Goal: Use online tool/utility: Utilize a website feature to perform a specific function

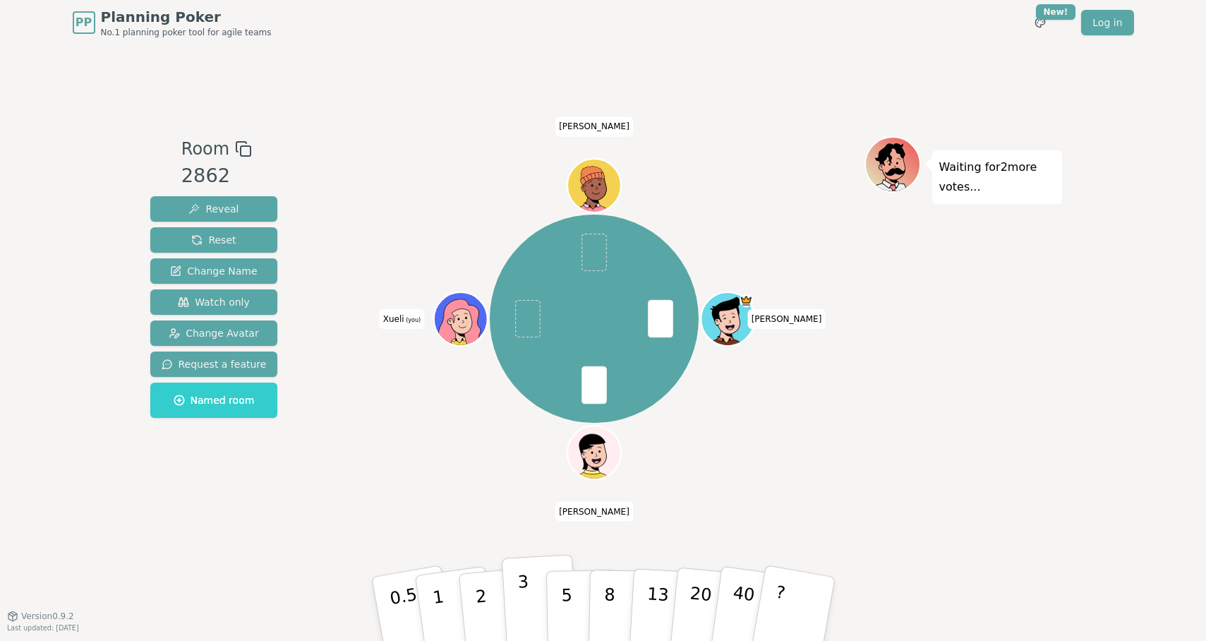
click at [526, 596] on p "3" at bounding box center [525, 610] width 16 height 77
click at [454, 587] on button "1" at bounding box center [455, 609] width 84 height 114
click at [529, 588] on button "3" at bounding box center [539, 609] width 77 height 110
click at [444, 588] on button "1" at bounding box center [455, 609] width 84 height 114
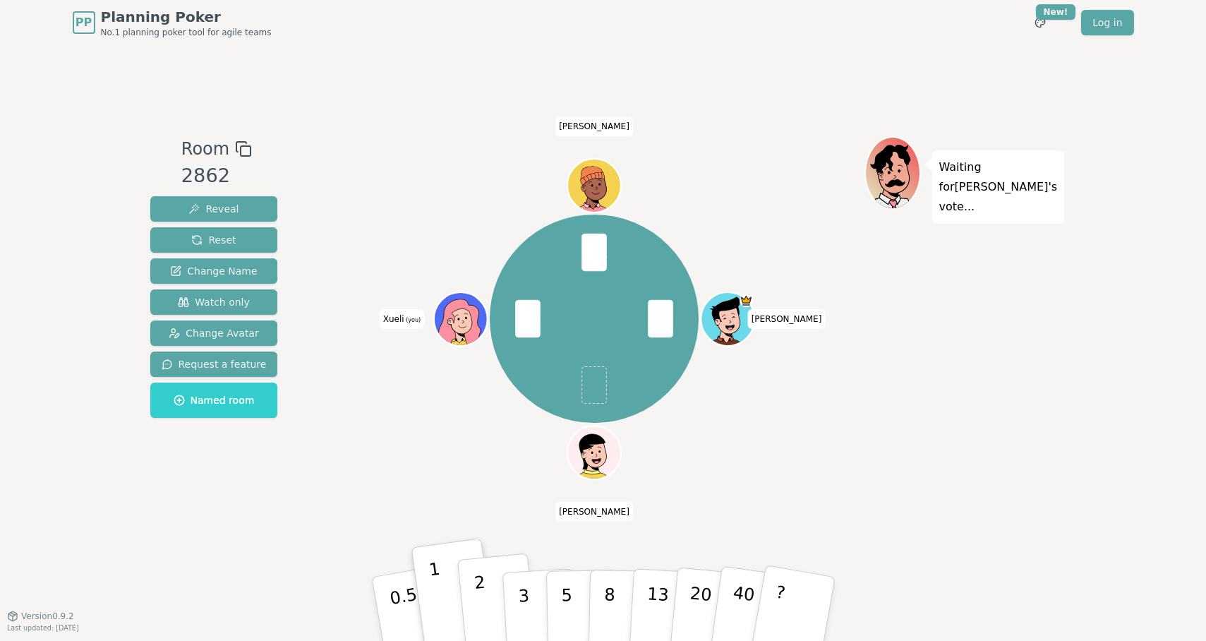
click at [492, 593] on button "2" at bounding box center [497, 609] width 80 height 112
click at [490, 584] on button "2" at bounding box center [497, 609] width 80 height 112
click at [813, 498] on div "[PERSON_NAME] [PERSON_NAME] Xueli (you) [PERSON_NAME]" at bounding box center [595, 330] width 540 height 388
click at [435, 589] on p "1" at bounding box center [439, 610] width 21 height 77
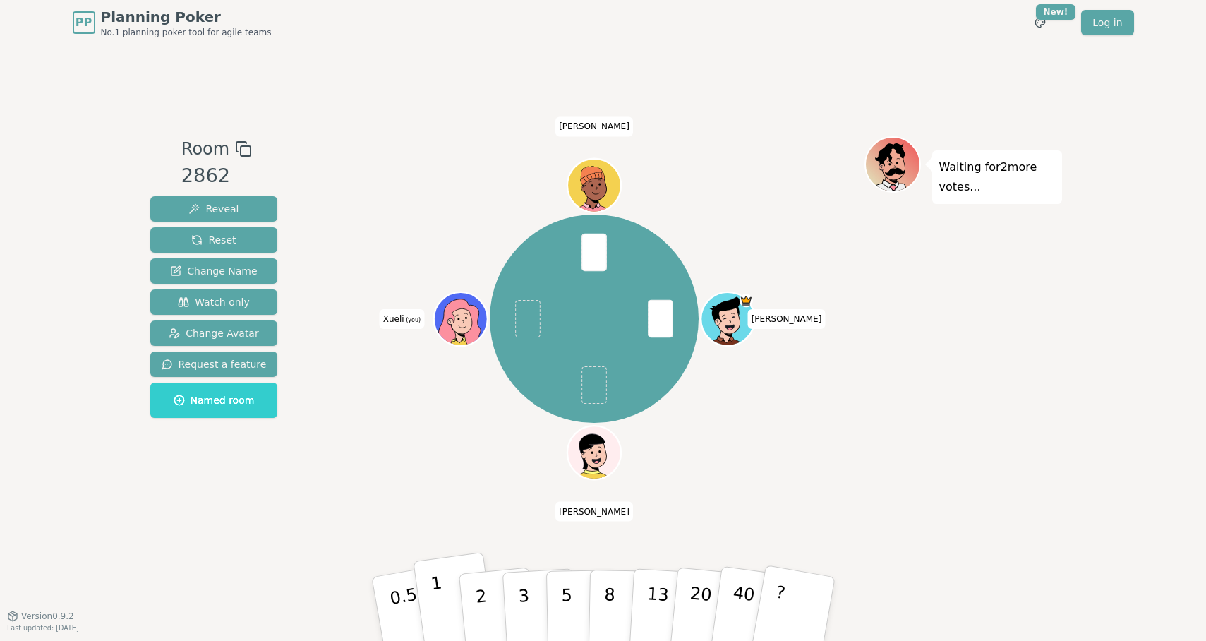
click at [447, 587] on button "1" at bounding box center [455, 609] width 84 height 114
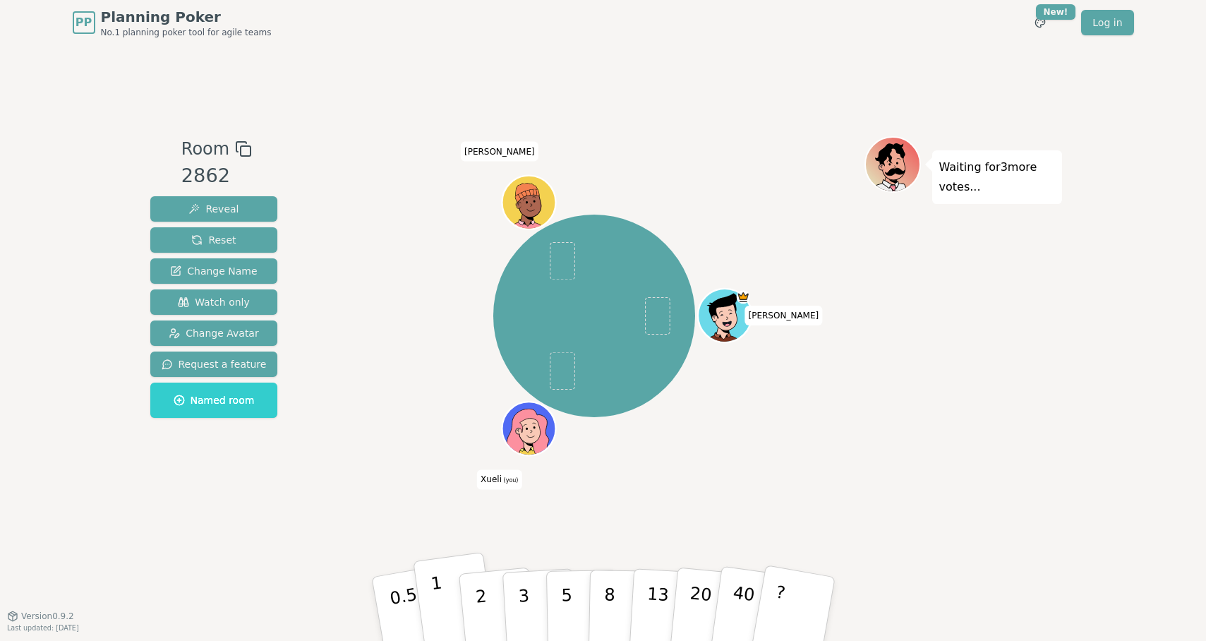
click at [452, 598] on button "1" at bounding box center [455, 609] width 84 height 114
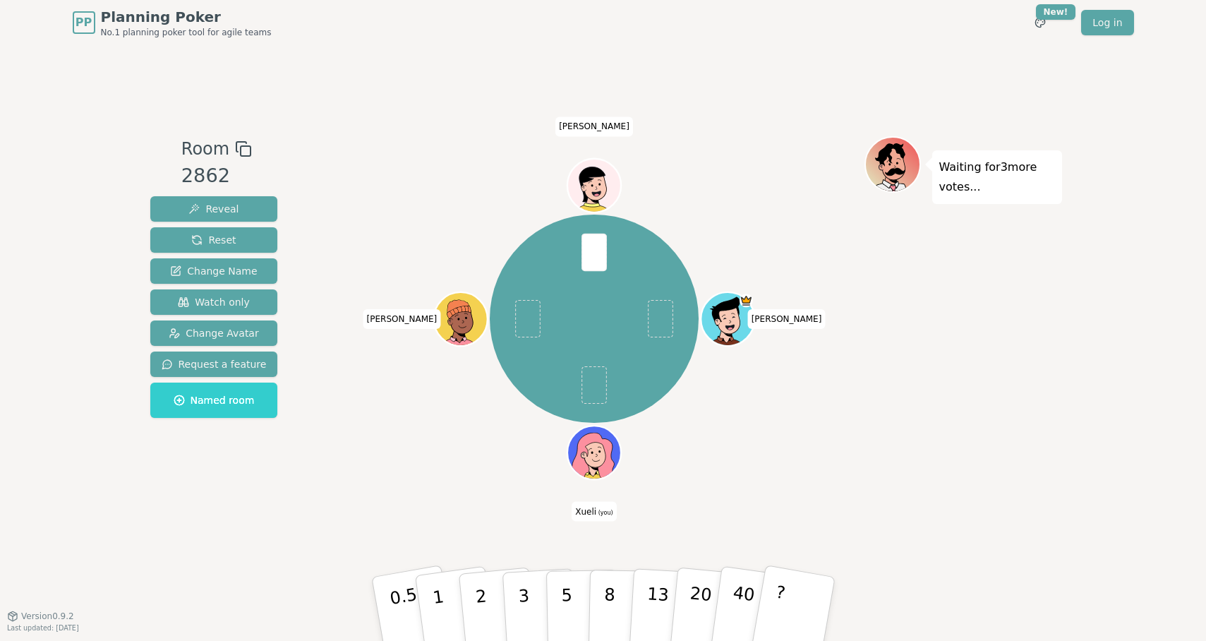
drag, startPoint x: 488, startPoint y: 584, endPoint x: 385, endPoint y: 477, distance: 148.3
click at [385, 477] on div "Room 2862 Reveal Reset Change Name Watch only Change Avatar Request a feature N…" at bounding box center [603, 330] width 917 height 388
click at [483, 586] on p "2" at bounding box center [482, 610] width 18 height 77
click at [522, 585] on p "3" at bounding box center [525, 610] width 16 height 77
